Goal: Task Accomplishment & Management: Manage account settings

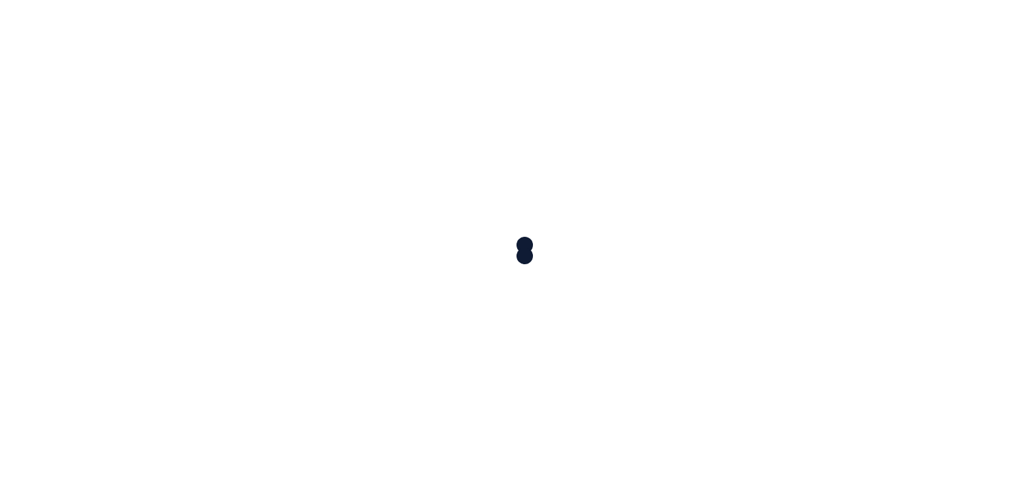
click at [512, 330] on div at bounding box center [516, 250] width 1033 height 501
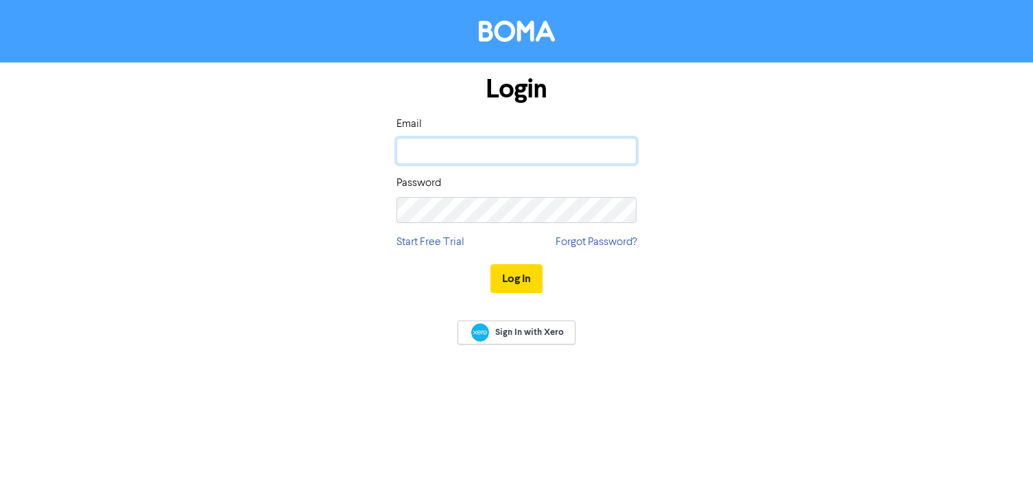
click at [495, 156] on input "email" at bounding box center [516, 151] width 240 height 26
type input "[PERSON_NAME][EMAIL_ADDRESS][DOMAIN_NAME]"
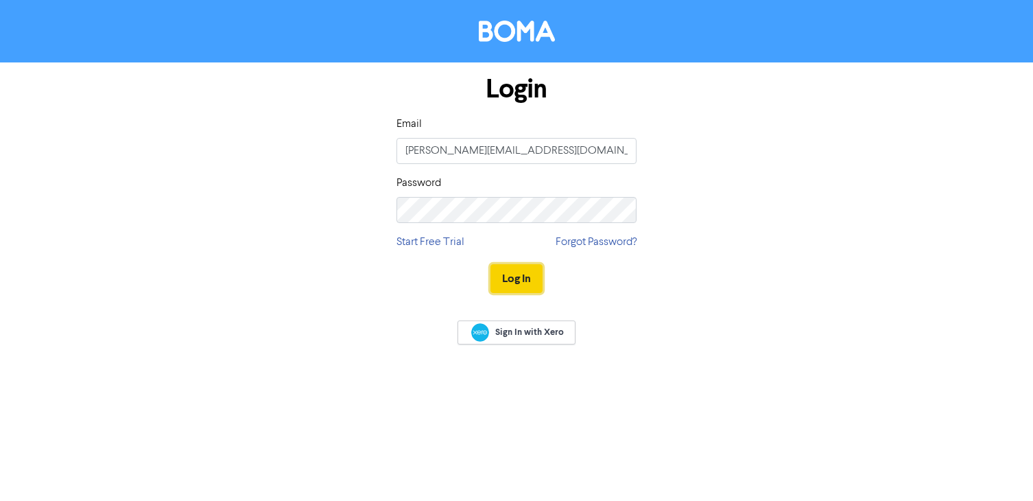
click at [539, 282] on button "Log In" at bounding box center [516, 278] width 52 height 29
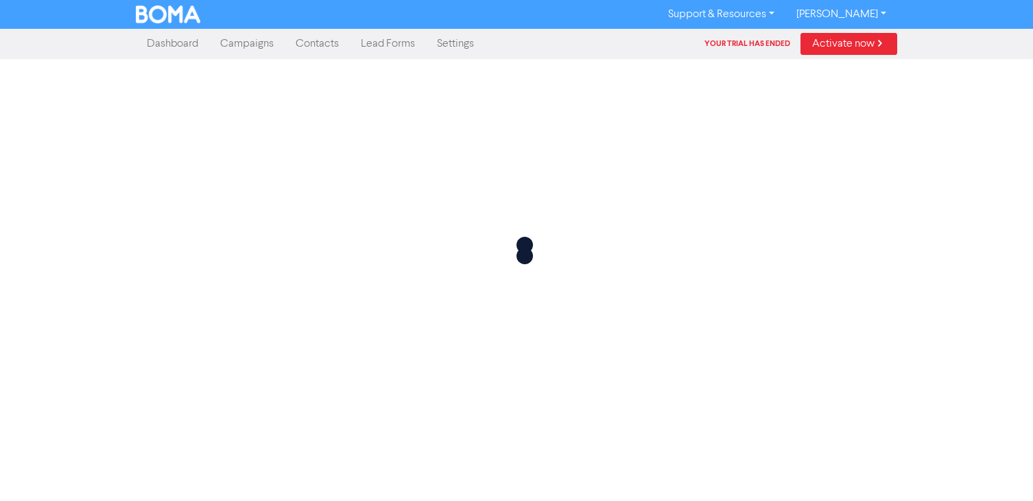
click at [233, 48] on link "Campaigns" at bounding box center [246, 43] width 75 height 27
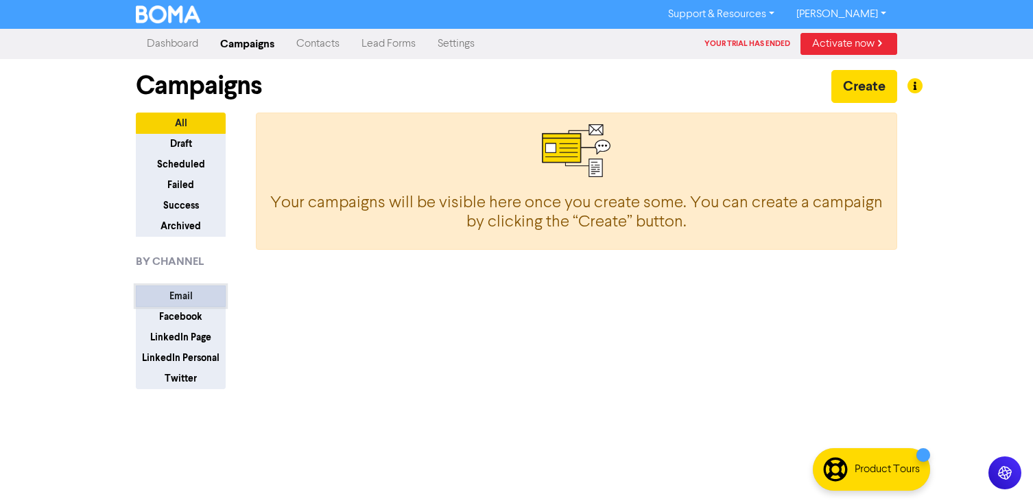
click at [189, 291] on button "Email" at bounding box center [181, 295] width 90 height 21
click at [865, 88] on button "Create" at bounding box center [864, 86] width 66 height 33
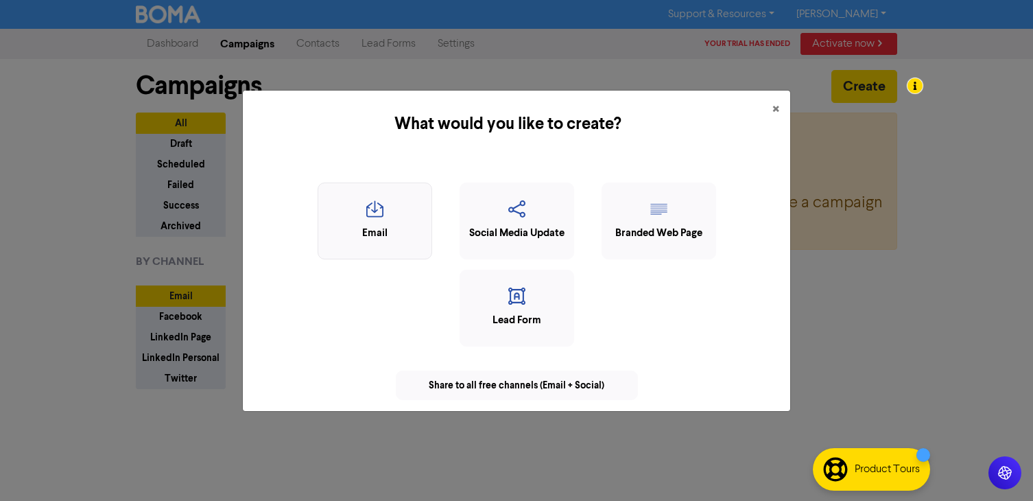
click at [387, 226] on div "Email" at bounding box center [374, 234] width 99 height 16
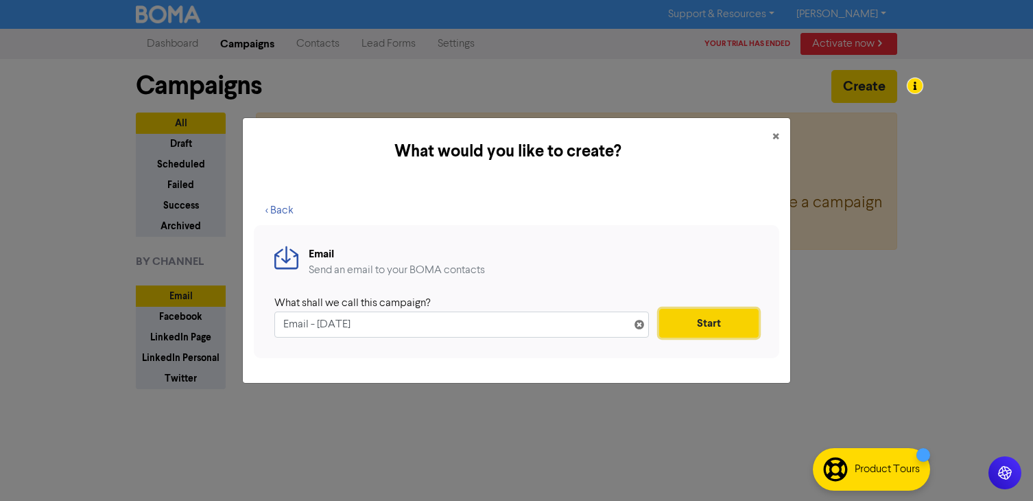
click at [698, 330] on button "Start" at bounding box center [708, 323] width 99 height 29
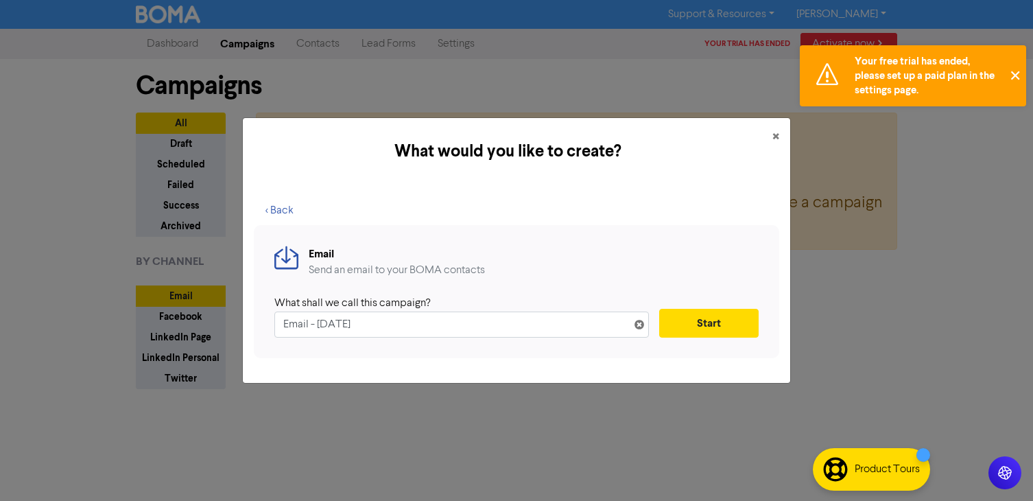
click at [1017, 73] on button "✕" at bounding box center [1015, 75] width 23 height 61
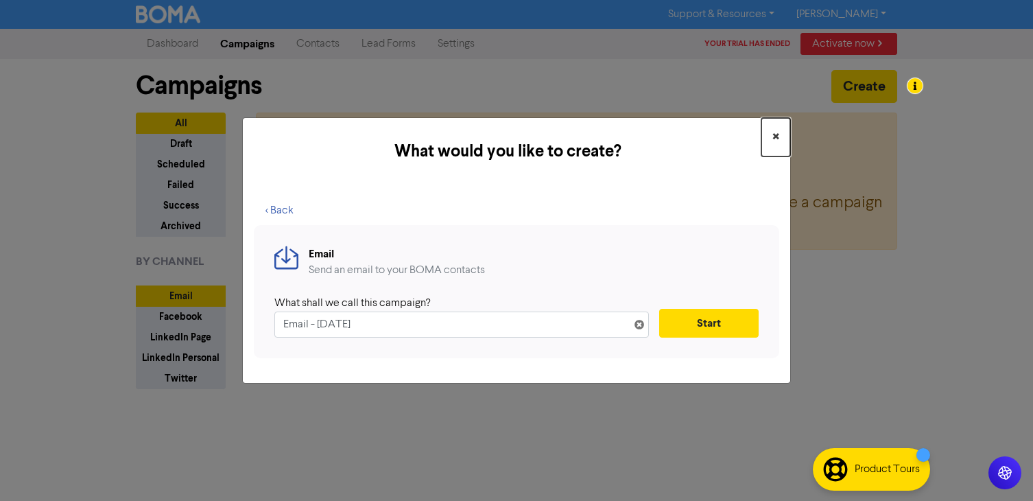
click at [786, 136] on button "×" at bounding box center [775, 137] width 29 height 38
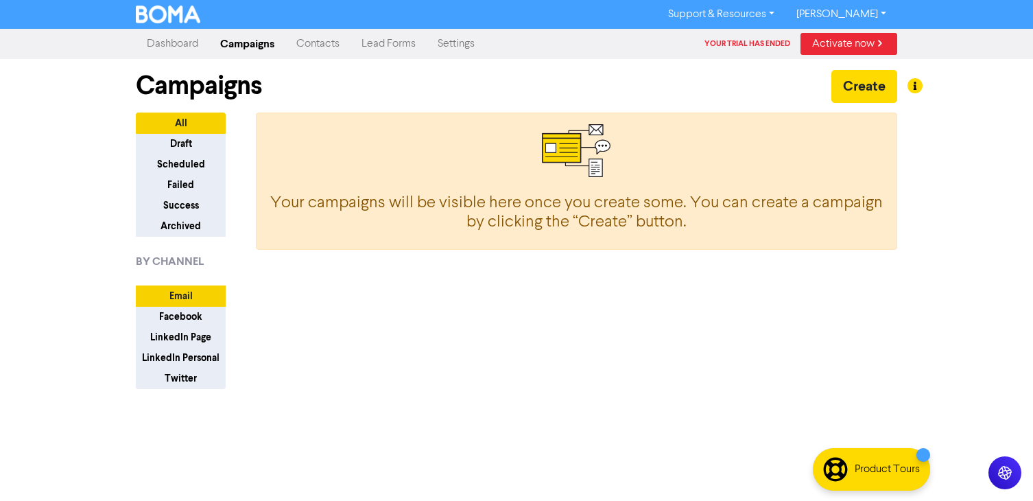
click at [892, 12] on link "[PERSON_NAME]" at bounding box center [841, 14] width 112 height 22
click at [879, 12] on link "[PERSON_NAME]" at bounding box center [841, 14] width 112 height 22
click at [878, 13] on link "[PERSON_NAME]" at bounding box center [841, 14] width 112 height 22
click at [847, 47] on button "Log Out" at bounding box center [840, 41] width 108 height 16
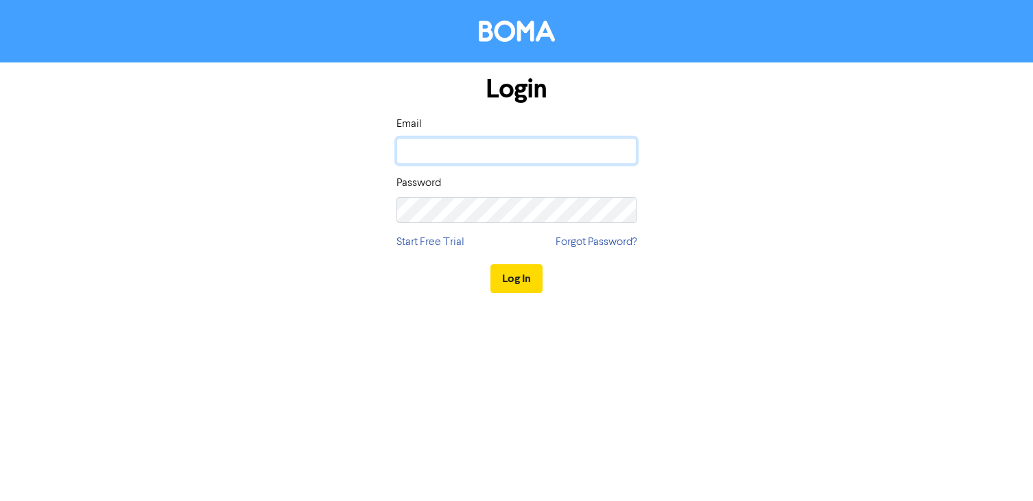
click at [447, 152] on input "email" at bounding box center [516, 151] width 240 height 26
type input "[EMAIL_ADDRESS][DOMAIN_NAME]"
click at [521, 191] on div "Password" at bounding box center [516, 199] width 240 height 48
click at [387, 205] on div "Login Email [EMAIL_ADDRESS][DOMAIN_NAME] Password Start Free Trial Forgot Passw…" at bounding box center [516, 184] width 261 height 244
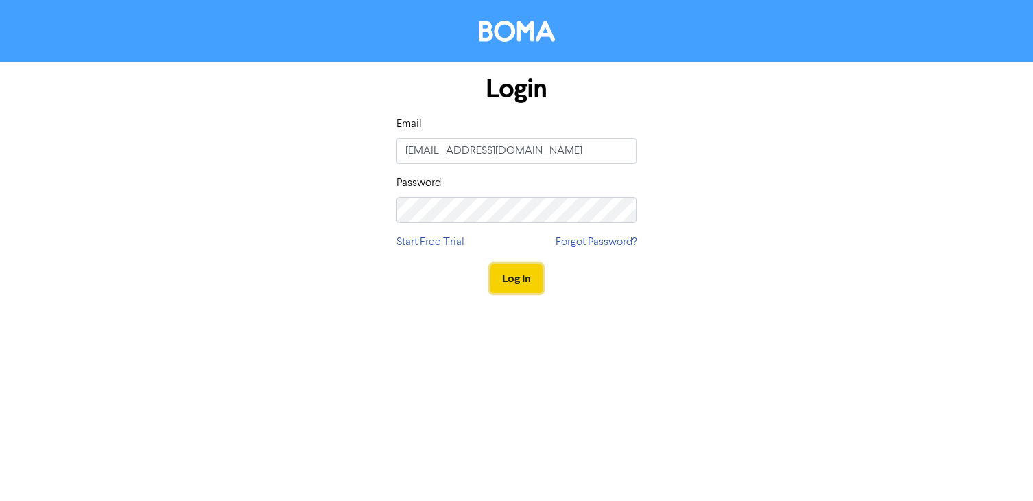
click at [510, 274] on button "Log In" at bounding box center [516, 278] width 52 height 29
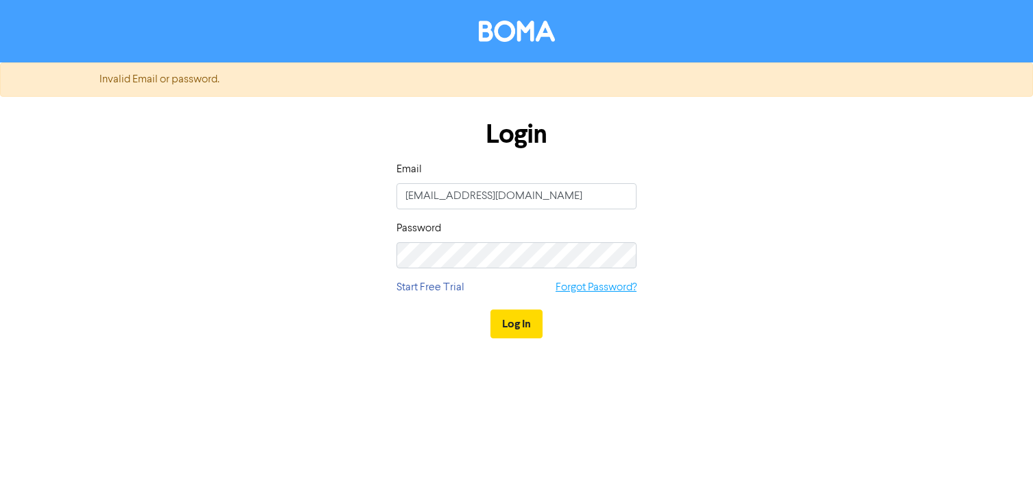
click at [591, 284] on link "Forgot Password?" at bounding box center [596, 287] width 81 height 16
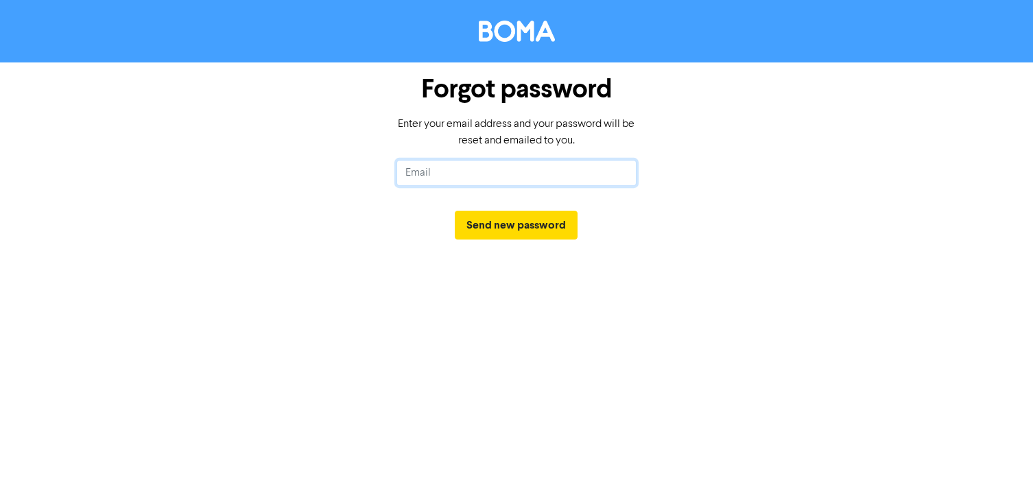
click at [444, 181] on input "text" at bounding box center [516, 173] width 240 height 26
type input "[EMAIL_ADDRESS][DOMAIN_NAME]"
click at [518, 213] on button "Send new password" at bounding box center [516, 225] width 123 height 29
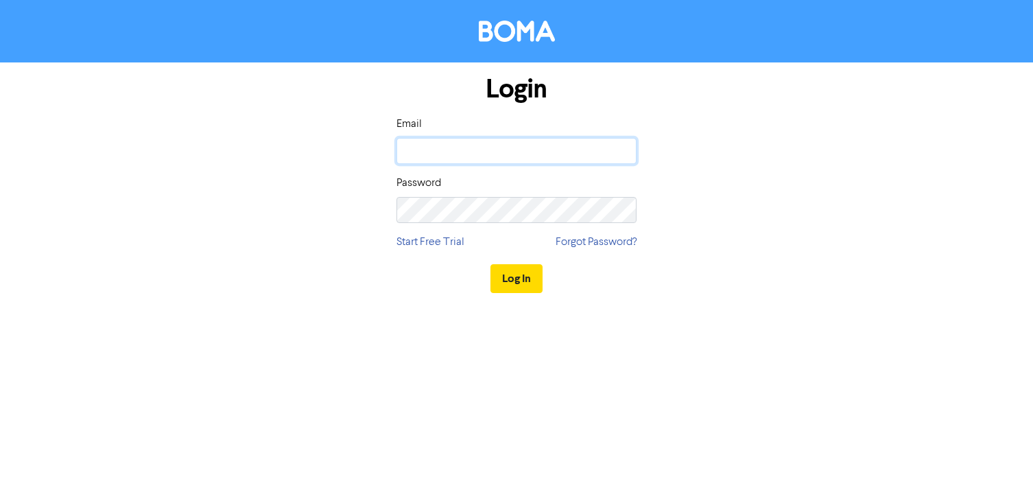
click at [430, 152] on input "email" at bounding box center [516, 151] width 240 height 26
type input "[EMAIL_ADDRESS][DOMAIN_NAME]"
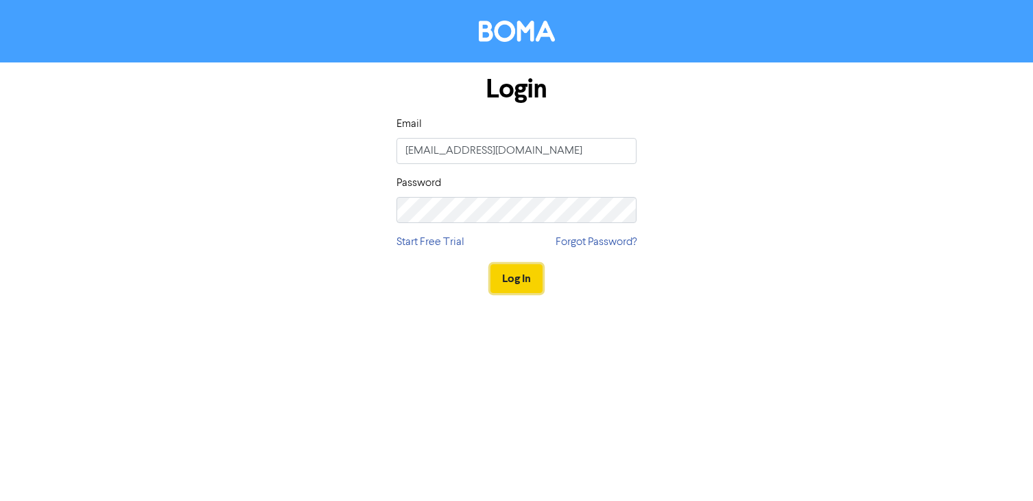
click at [530, 280] on button "Log In" at bounding box center [516, 278] width 52 height 29
